Goal: Navigation & Orientation: Find specific page/section

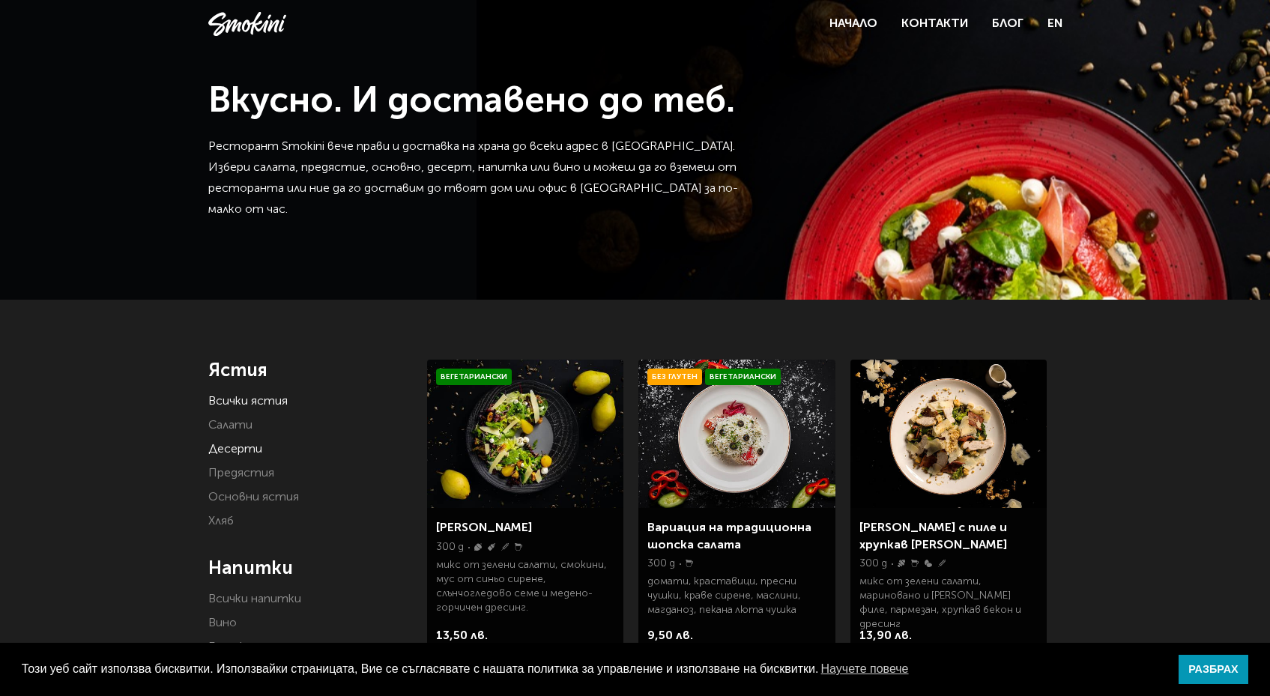
click at [236, 452] on link "Десерти" at bounding box center [235, 450] width 54 height 12
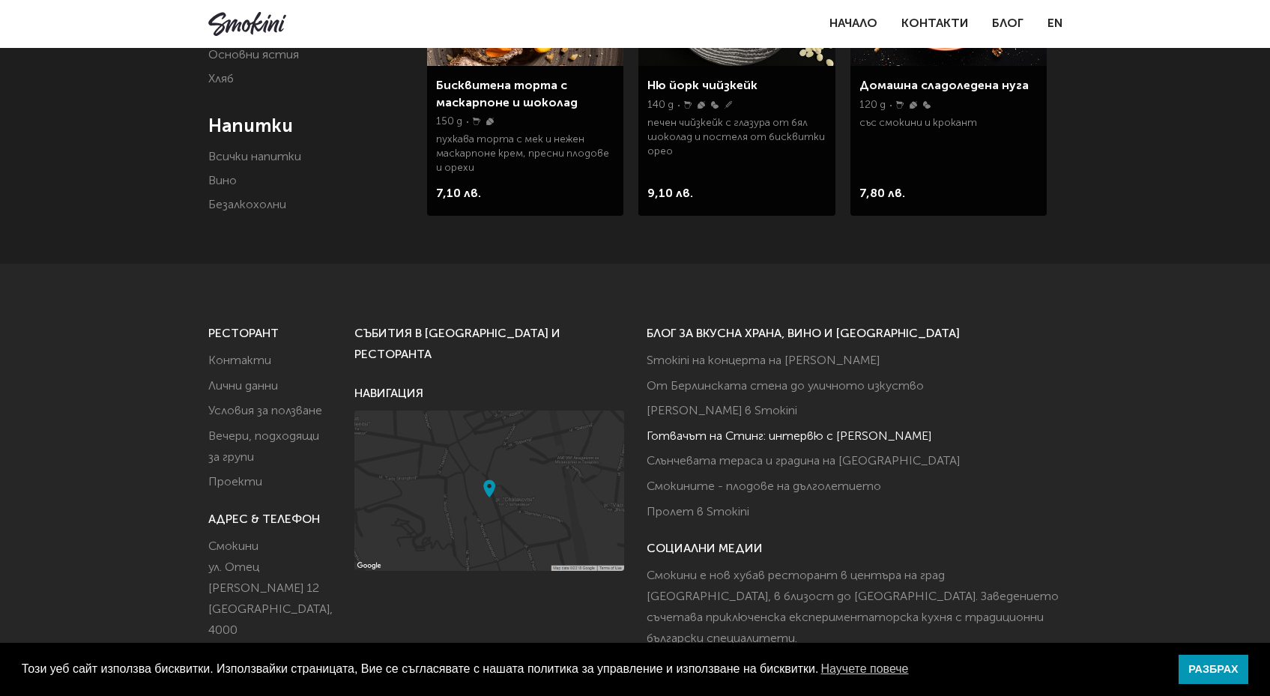
scroll to position [34, 0]
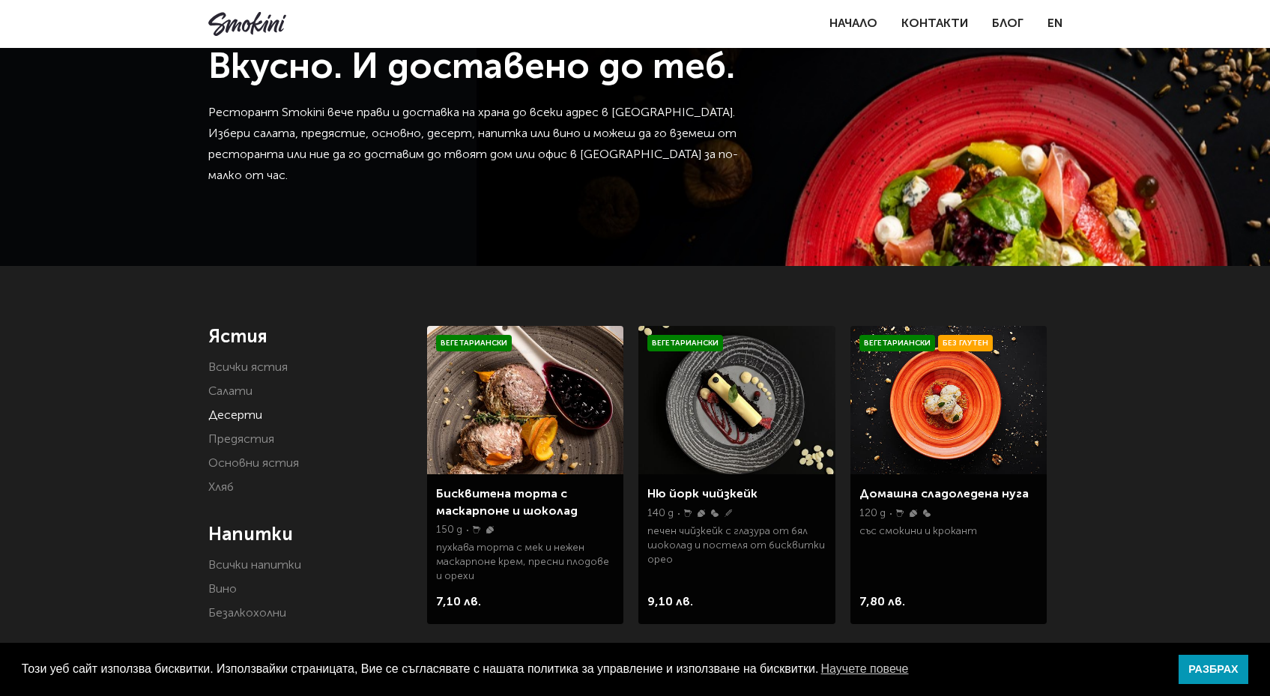
click at [534, 449] on img at bounding box center [525, 400] width 196 height 148
click at [254, 445] on link "Предястия" at bounding box center [241, 440] width 66 height 12
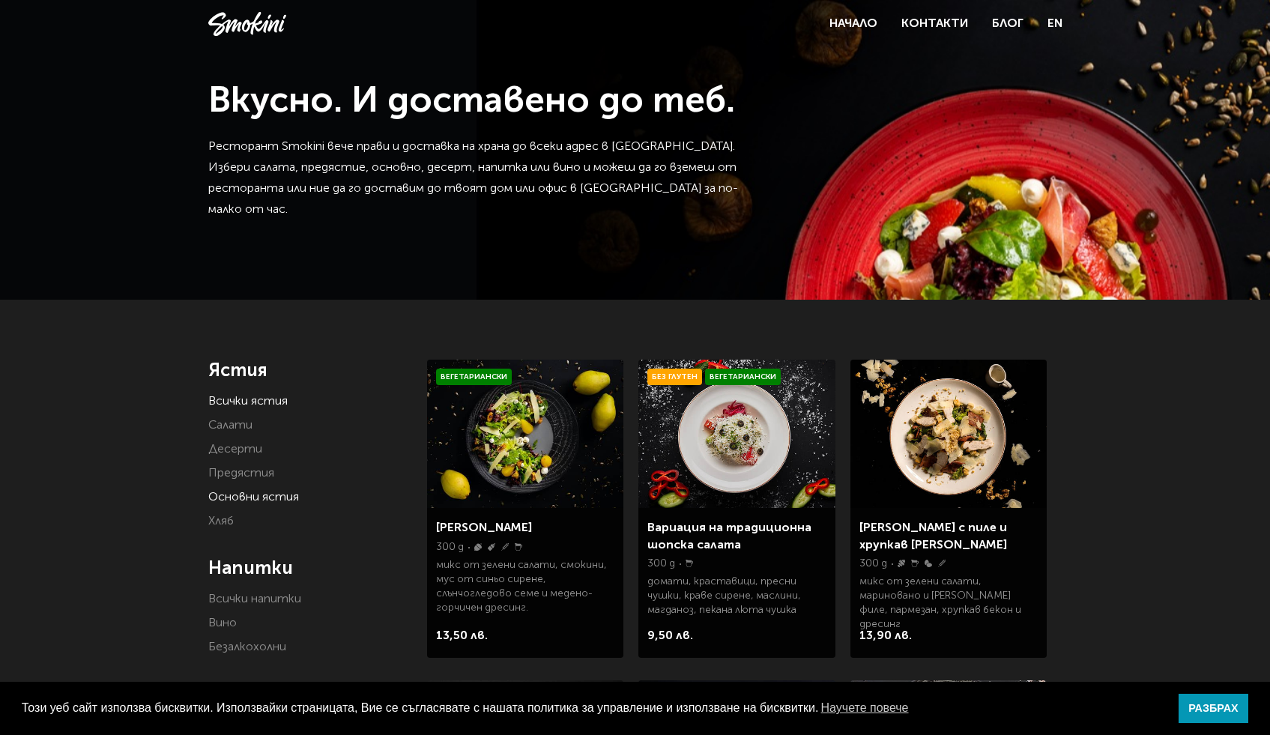
click at [239, 495] on link "Основни ястия" at bounding box center [253, 498] width 91 height 12
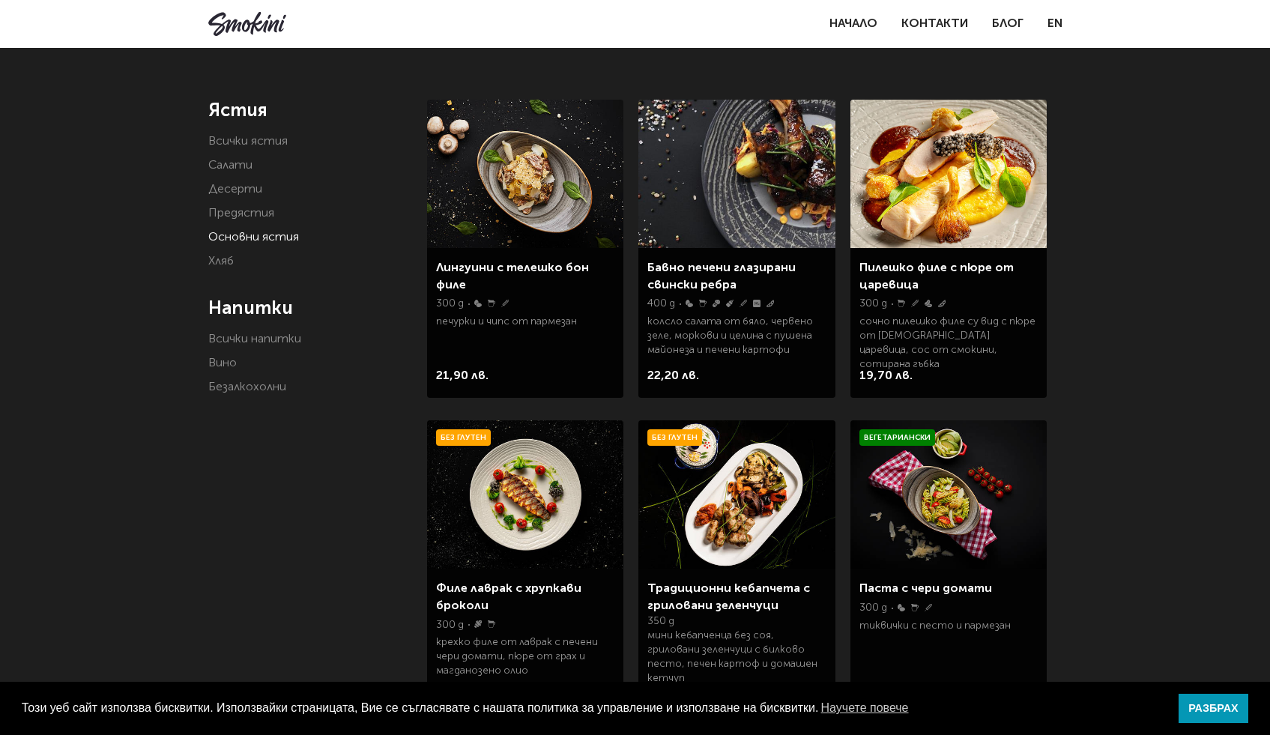
scroll to position [241, 0]
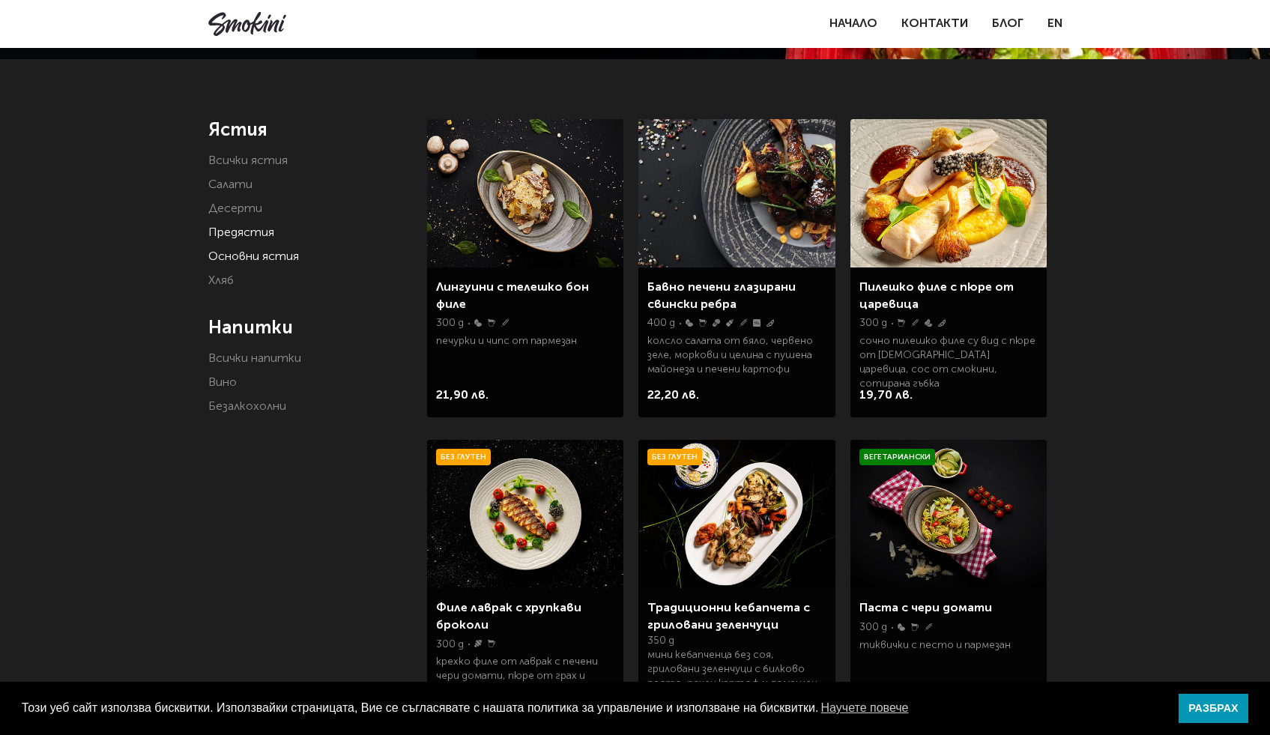
click at [255, 229] on link "Предястия" at bounding box center [241, 233] width 66 height 12
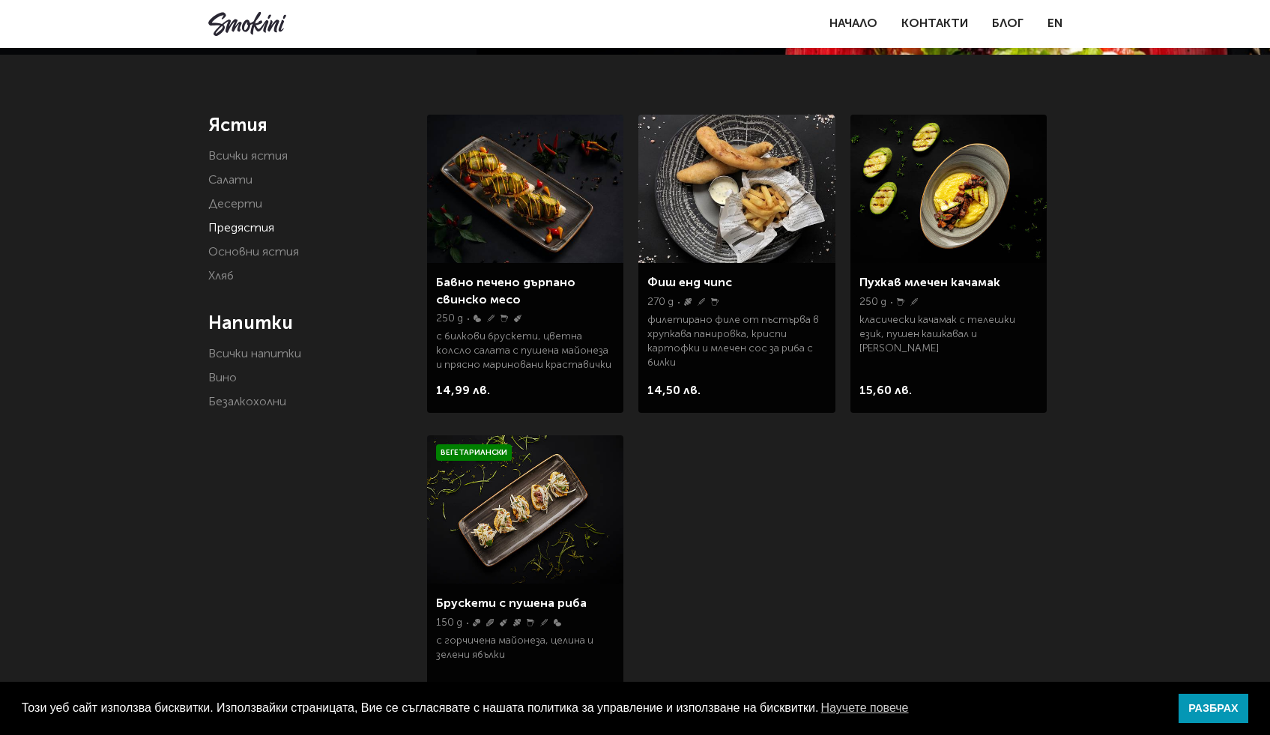
scroll to position [235, 0]
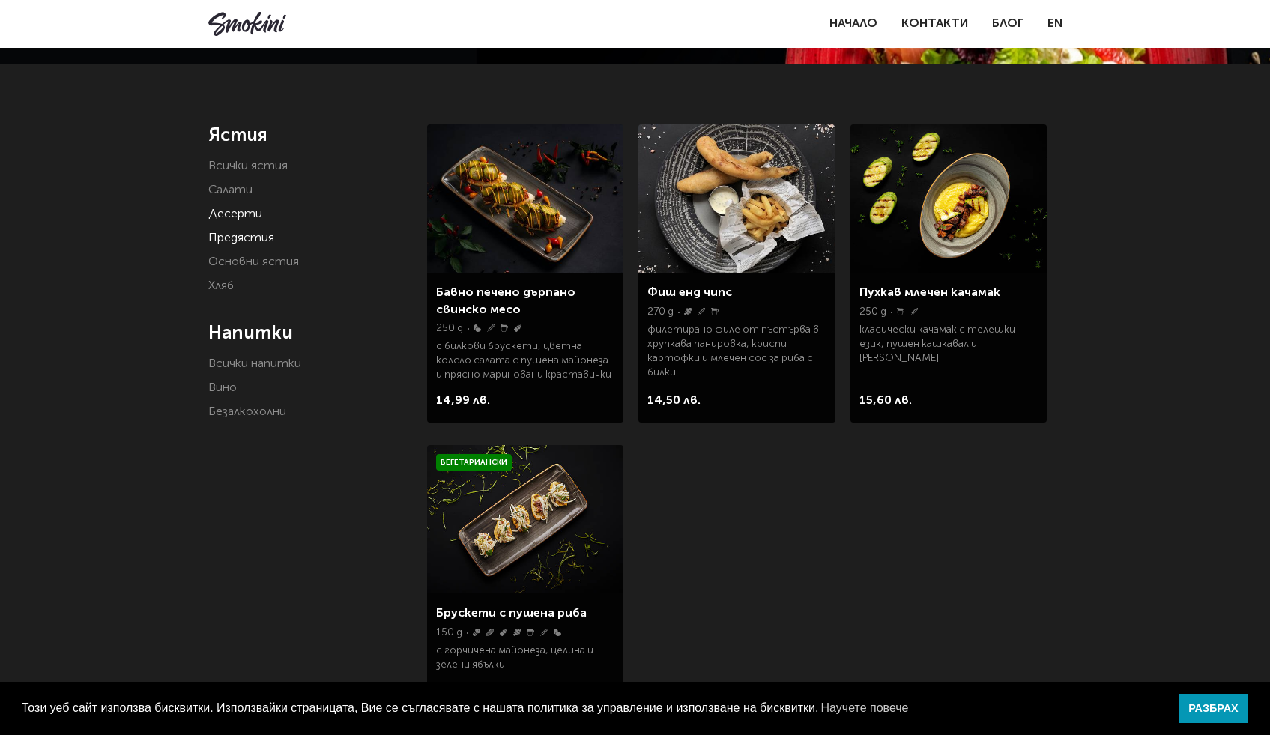
click at [239, 213] on link "Десерти" at bounding box center [235, 214] width 54 height 12
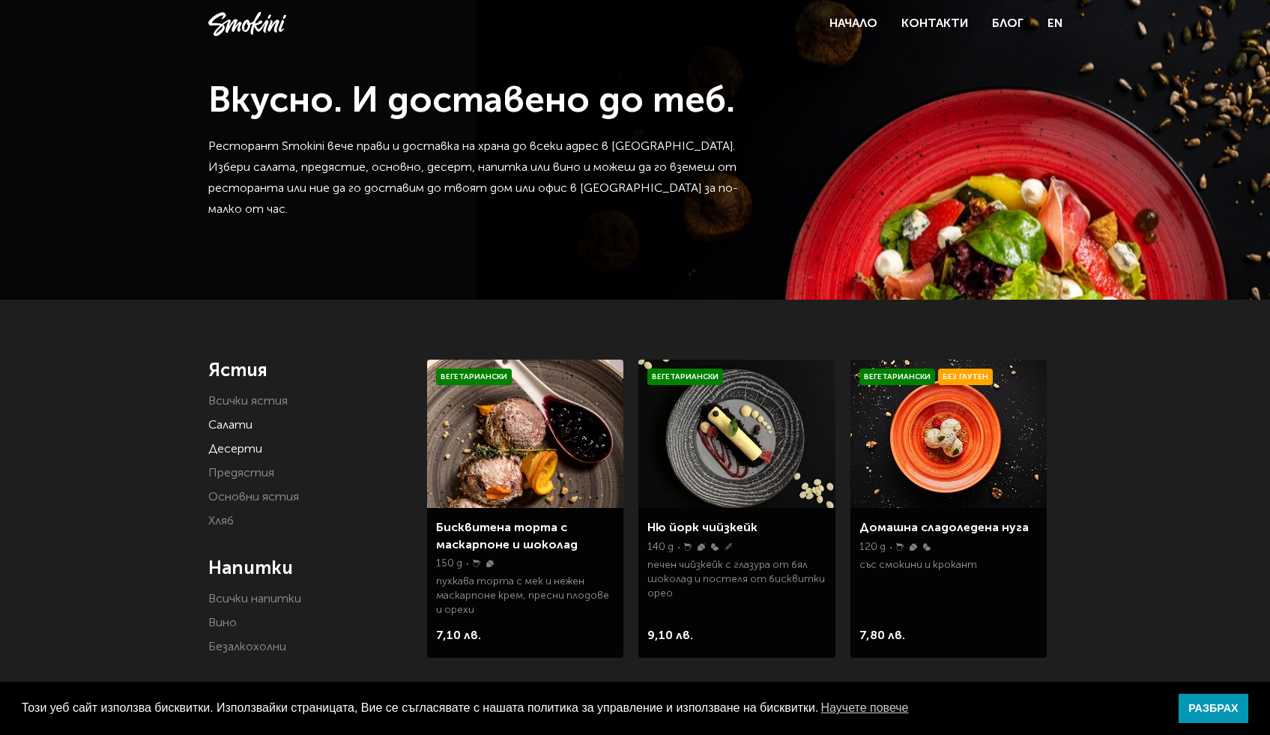
click at [246, 423] on link "Салати" at bounding box center [230, 426] width 44 height 12
